Goal: Transaction & Acquisition: Purchase product/service

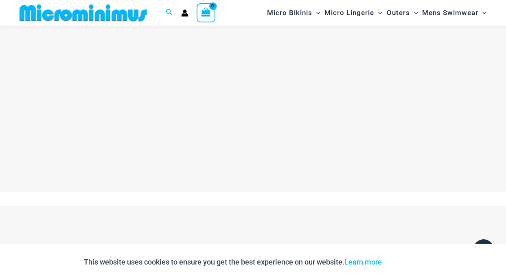
scroll to position [42, 0]
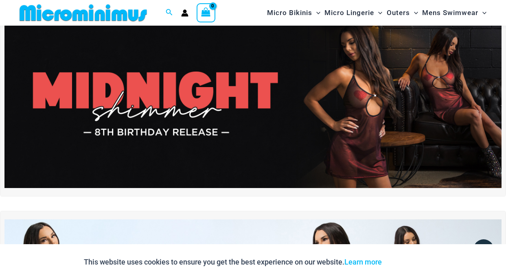
click at [206, 112] on img at bounding box center [252, 103] width 497 height 169
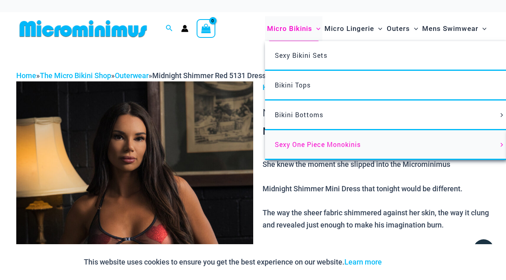
click at [295, 143] on span "Sexy One Piece Monokinis" at bounding box center [318, 144] width 86 height 9
